Goal: Navigation & Orientation: Find specific page/section

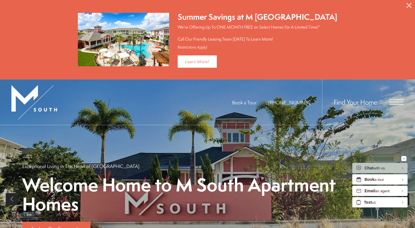
click at [409, 6] on icon "Close Alert" at bounding box center [409, 5] width 5 height 5
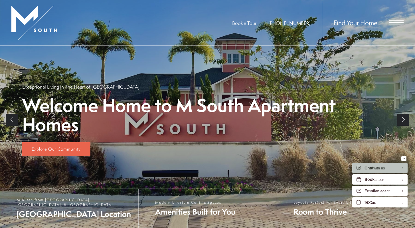
click at [398, 25] on div "Find Your Home" at bounding box center [363, 22] width 82 height 45
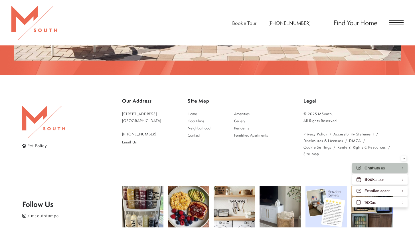
scroll to position [937, 0]
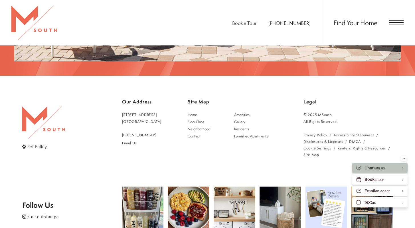
click at [398, 22] on span "Open Menu" at bounding box center [397, 22] width 14 height 1
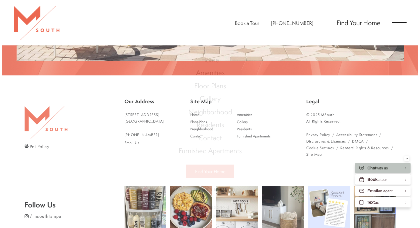
scroll to position [0, 0]
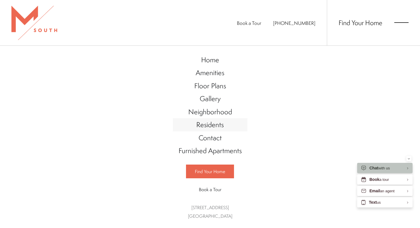
click at [214, 125] on span "Residents" at bounding box center [209, 125] width 27 height 10
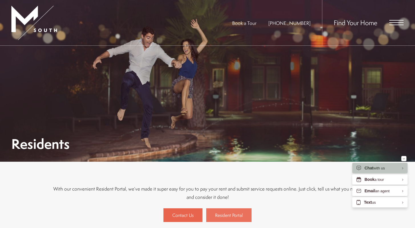
click at [238, 219] on link "Resident Portal" at bounding box center [228, 215] width 45 height 14
